Goal: Information Seeking & Learning: Understand process/instructions

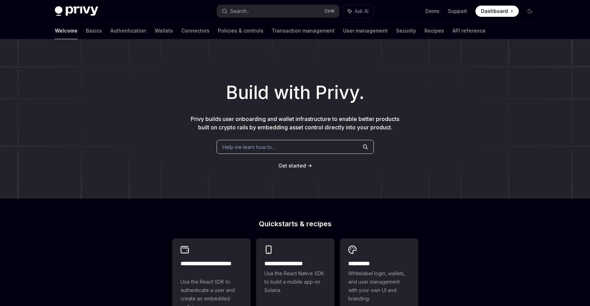
click at [488, 13] on span "Dashboard" at bounding box center [494, 11] width 27 height 7
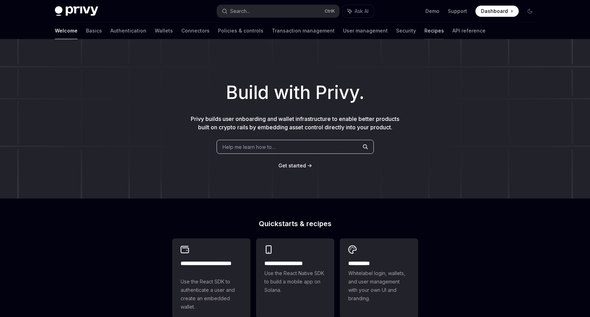
click at [424, 33] on link "Recipes" at bounding box center [434, 30] width 20 height 17
type textarea "*"
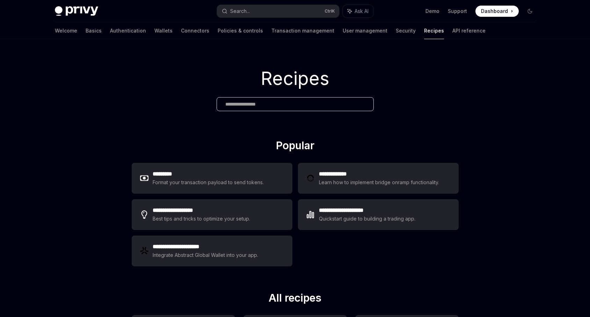
click at [272, 106] on input "text" at bounding box center [295, 104] width 140 height 7
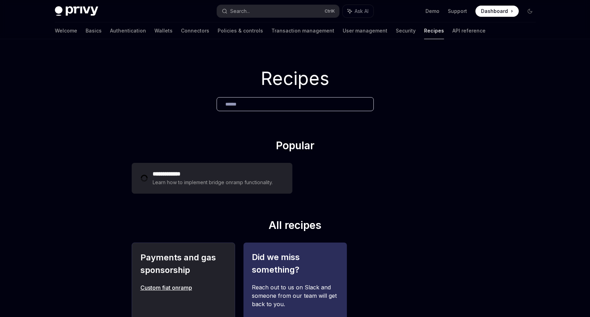
click at [278, 105] on input "******" at bounding box center [295, 104] width 140 height 7
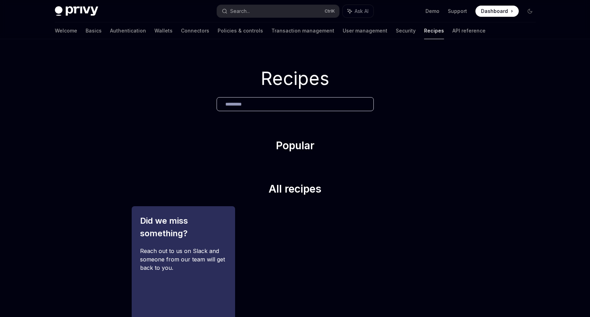
type input "*********"
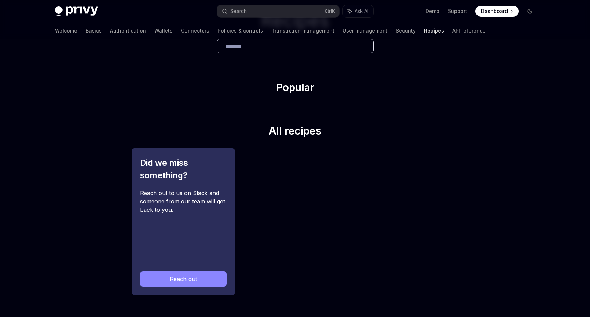
scroll to position [58, 0]
click at [173, 190] on div "Reach out to us on Slack and someone from our team will get back to you." at bounding box center [183, 223] width 87 height 71
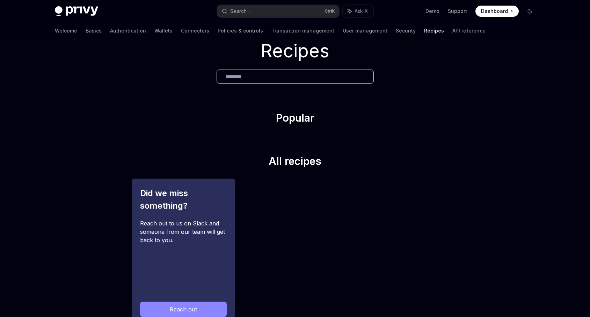
scroll to position [0, 0]
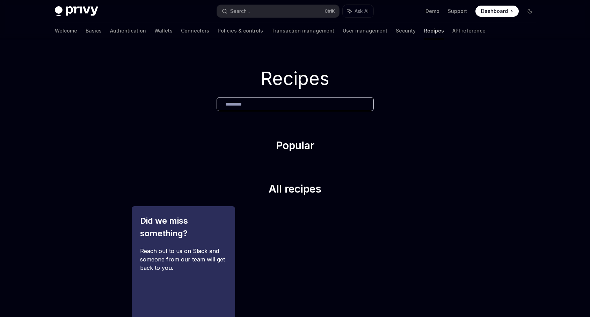
click at [424, 33] on link "Recipes" at bounding box center [434, 30] width 20 height 17
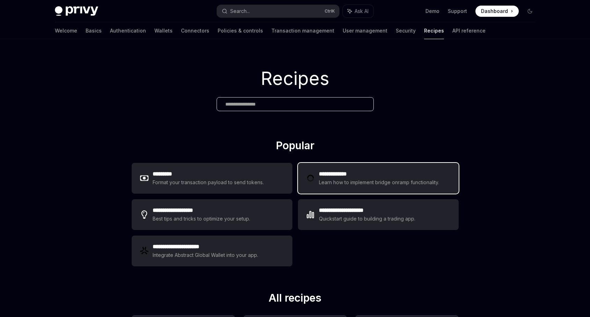
click at [357, 176] on h2 "**********" at bounding box center [380, 174] width 122 height 8
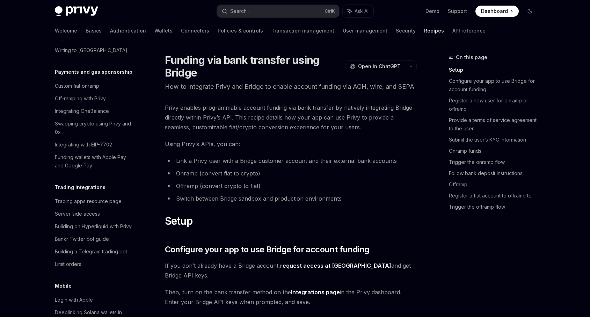
scroll to position [629, 0]
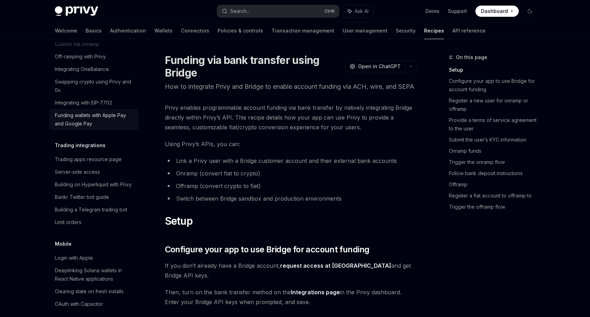
click at [94, 128] on div "Funding wallets with Apple Pay and Google Pay" at bounding box center [95, 119] width 80 height 17
type textarea "*"
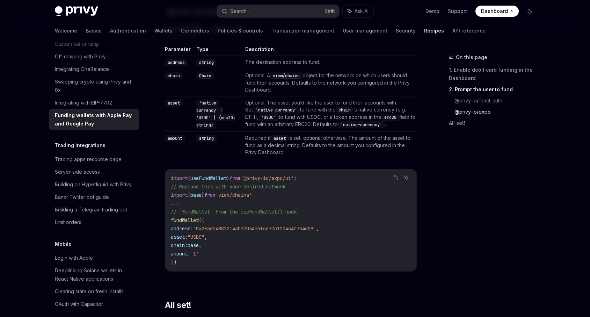
scroll to position [838, 0]
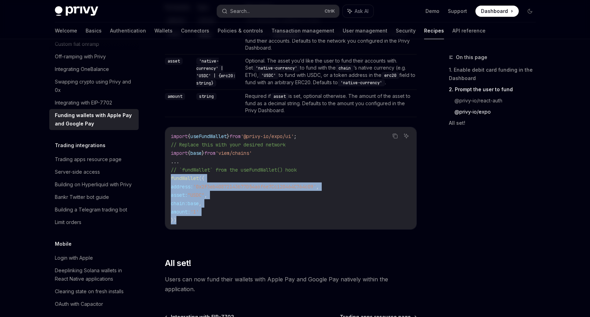
drag, startPoint x: 165, startPoint y: 216, endPoint x: 155, endPoint y: 183, distance: 34.5
copy code "fundWallet ({ address: '0x2F3eb40872143b77D54a6f6e7Cc120464C764c09' , asset: "U…"
drag, startPoint x: 237, startPoint y: 157, endPoint x: 167, endPoint y: 142, distance: 71.7
click at [167, 142] on div "import { useFundWallet } from '@privy-io/expo/ui' ; // Replace this with your d…" at bounding box center [290, 178] width 251 height 102
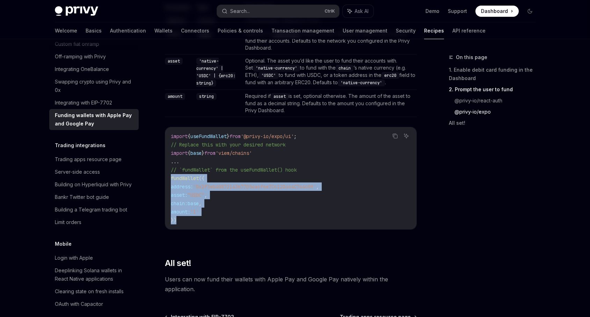
copy code "import { useFundWallet } from '@privy-io/expo/ui' ; // Replace this with your d…"
click at [347, 127] on div "Parameter Type Description address string The destination address to fund. chai…" at bounding box center [291, 122] width 252 height 237
